Goal: Information Seeking & Learning: Find contact information

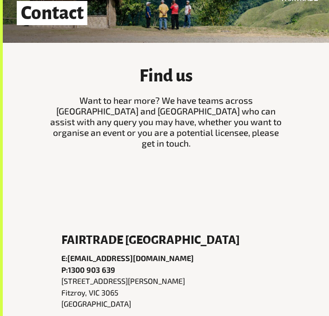
scroll to position [156, 0]
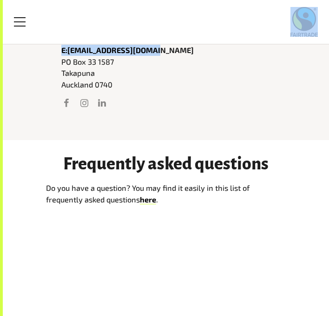
drag, startPoint x: 149, startPoint y: 39, endPoint x: 70, endPoint y: 40, distance: 78.6
copy body "Lore Ips dolorsit Ametc Adipis Elitsedd Eiu Te Inci ut Laboreetd Mag Aliquaeni …"
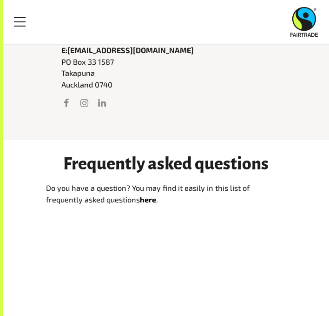
click at [251, 95] on div "Fairtrade [GEOGRAPHIC_DATA] Email E: [EMAIL_ADDRESS][DOMAIN_NAME] Address [STRE…" at bounding box center [165, 68] width 209 height 84
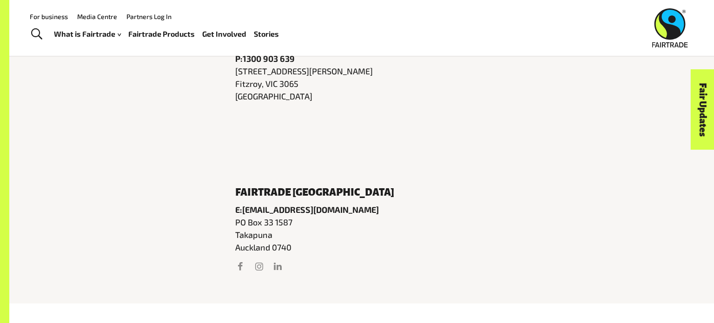
click at [329, 157] on div "Fairtrade [GEOGRAPHIC_DATA] Email E: [EMAIL_ADDRESS][DOMAIN_NAME] Address [STRE…" at bounding box center [361, 222] width 705 height 164
drag, startPoint x: 349, startPoint y: 214, endPoint x: 244, endPoint y: 211, distance: 105.6
click at [244, 211] on p "E: [EMAIL_ADDRESS][DOMAIN_NAME]" at bounding box center [361, 210] width 253 height 13
copy link "[EMAIL_ADDRESS][DOMAIN_NAME]"
